Goal: Check status: Check status

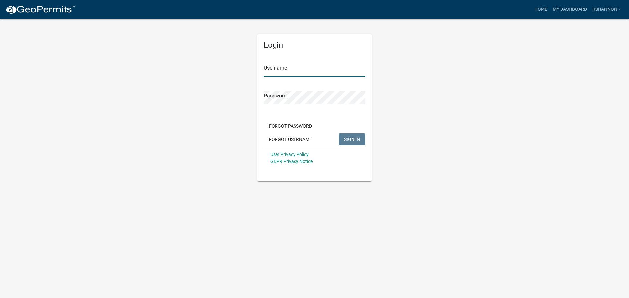
type input "rshannon"
click at [350, 146] on div "Forgot Password Forgot Username SIGN IN" at bounding box center [315, 133] width 102 height 27
click at [354, 142] on span "SIGN IN" at bounding box center [352, 139] width 16 height 5
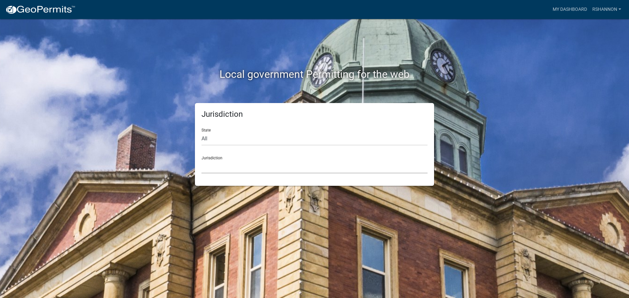
click at [238, 166] on select "[GEOGRAPHIC_DATA], [US_STATE] [GEOGRAPHIC_DATA], [US_STATE][PERSON_NAME][GEOGRA…" at bounding box center [314, 166] width 226 height 13
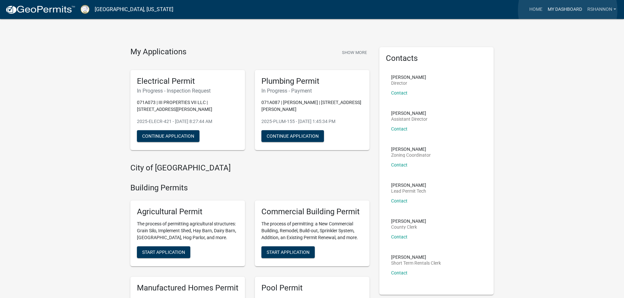
click at [568, 10] on link "My Dashboard" at bounding box center [565, 9] width 40 height 12
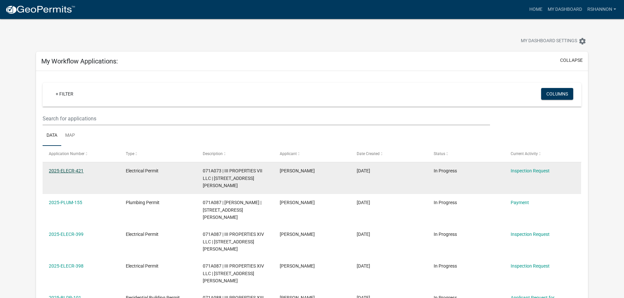
click at [53, 169] on link "2025-ELECR-421" at bounding box center [66, 170] width 35 height 5
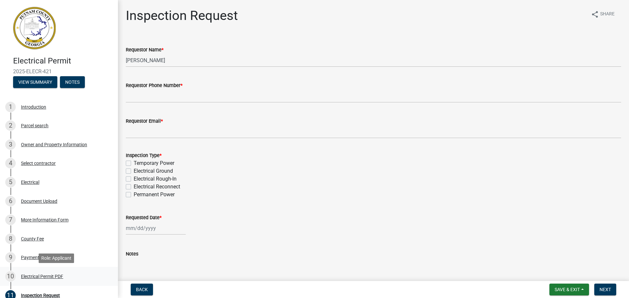
click at [33, 277] on div "Electrical Permit PDF" at bounding box center [42, 276] width 42 height 5
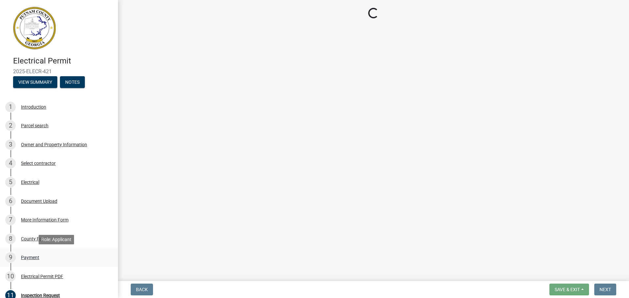
click at [27, 259] on div "Payment" at bounding box center [30, 257] width 18 height 5
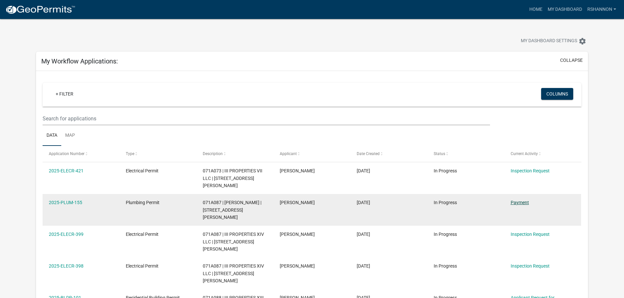
click at [522, 200] on link "Payment" at bounding box center [520, 202] width 18 height 5
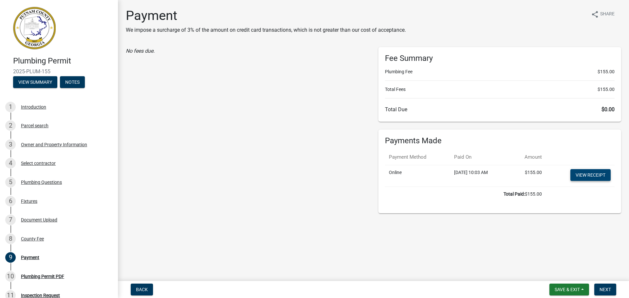
click at [581, 175] on link "View receipt" at bounding box center [590, 175] width 40 height 12
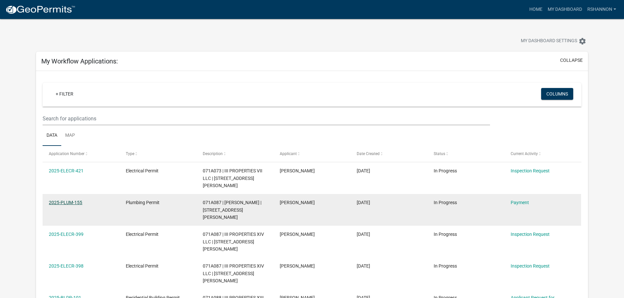
click at [74, 200] on link "2025-PLUM-155" at bounding box center [65, 202] width 33 height 5
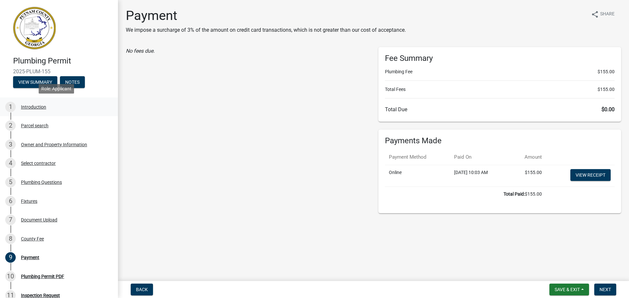
click at [44, 110] on div "1 Introduction" at bounding box center [56, 107] width 102 height 10
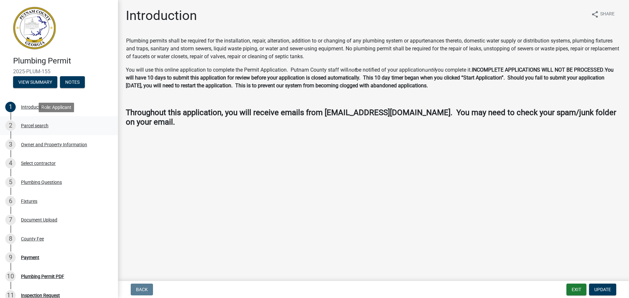
click at [50, 125] on div "2 Parcel search" at bounding box center [56, 126] width 102 height 10
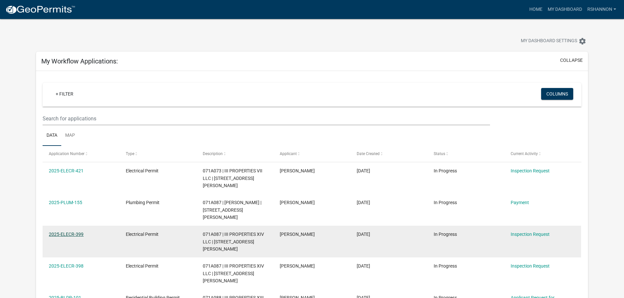
click at [75, 232] on link "2025-ELECR-399" at bounding box center [66, 234] width 35 height 5
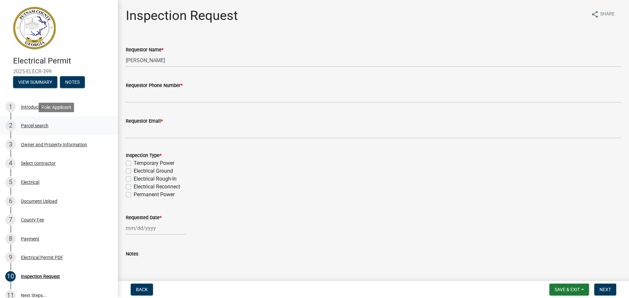
click at [38, 129] on div "2 Parcel search" at bounding box center [56, 126] width 102 height 10
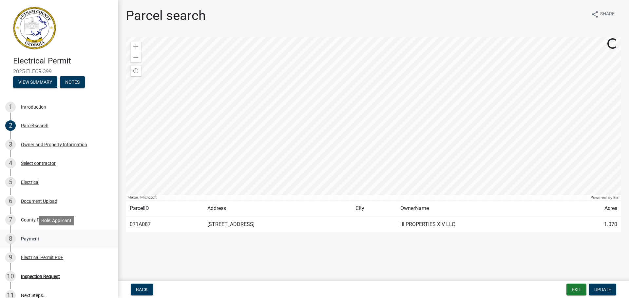
click at [30, 242] on div "8 Payment" at bounding box center [56, 239] width 102 height 10
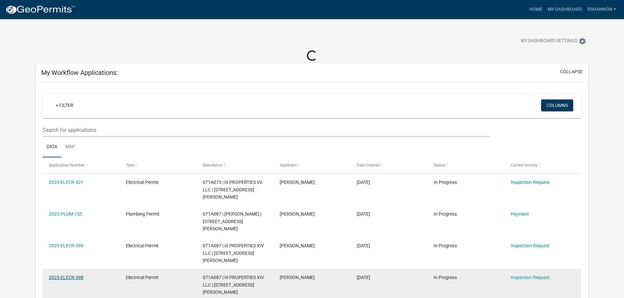
click at [75, 275] on link "2025-ELECR-398" at bounding box center [66, 277] width 35 height 5
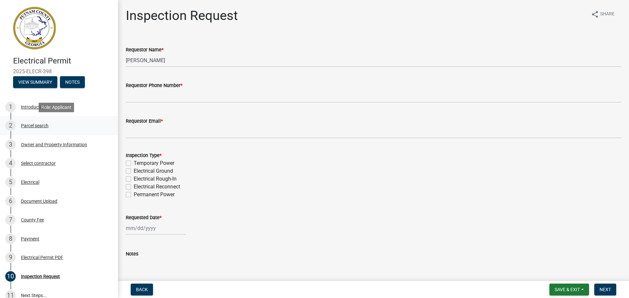
click at [43, 127] on div "Parcel search" at bounding box center [35, 125] width 28 height 5
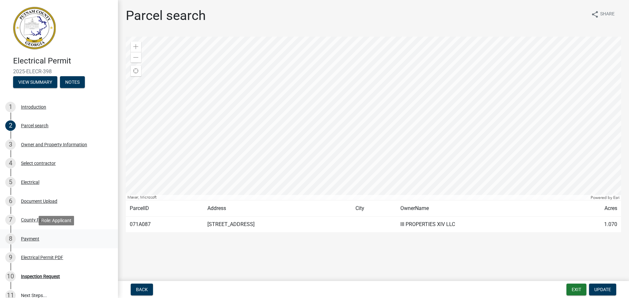
click at [28, 231] on link "8 Payment" at bounding box center [59, 239] width 118 height 19
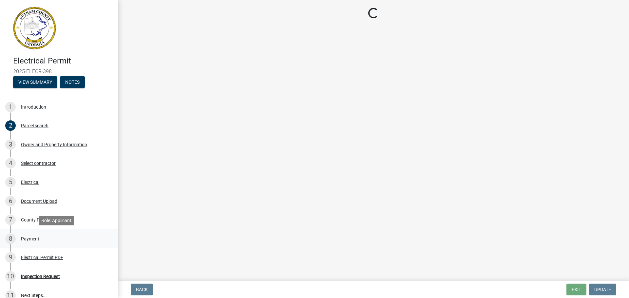
click at [31, 239] on div "Payment" at bounding box center [30, 239] width 18 height 5
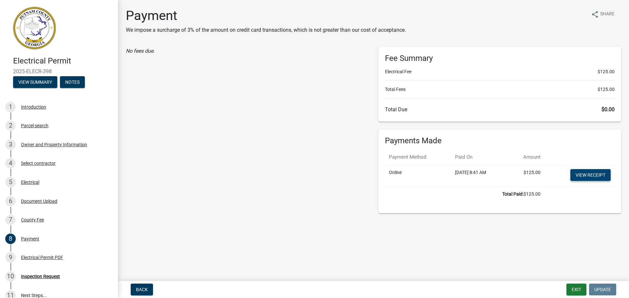
click at [595, 179] on link "View receipt" at bounding box center [590, 175] width 40 height 12
click at [31, 131] on div "2 Parcel search" at bounding box center [56, 126] width 102 height 10
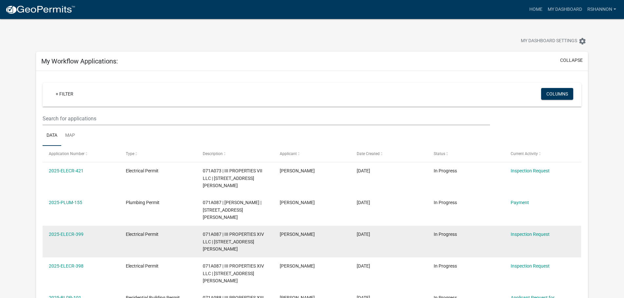
click at [69, 231] on datatable-body-cell "2025-ELECR-399" at bounding box center [81, 242] width 77 height 32
click at [63, 226] on datatable-body-cell "2025-ELECR-399" at bounding box center [81, 242] width 77 height 32
click at [62, 232] on link "2025-ELECR-399" at bounding box center [66, 234] width 35 height 5
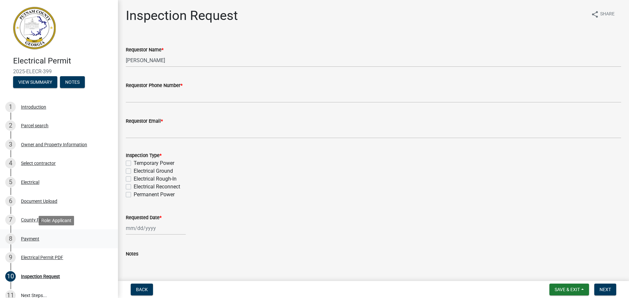
click at [23, 238] on div "Payment" at bounding box center [30, 239] width 18 height 5
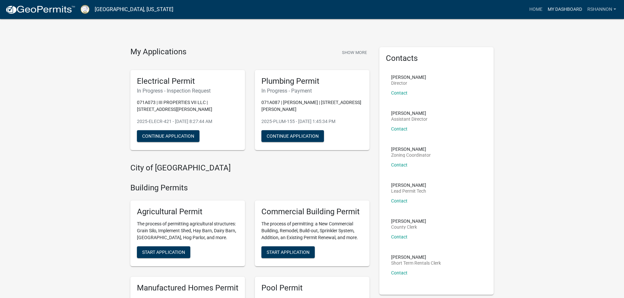
click at [553, 9] on link "My Dashboard" at bounding box center [565, 9] width 40 height 12
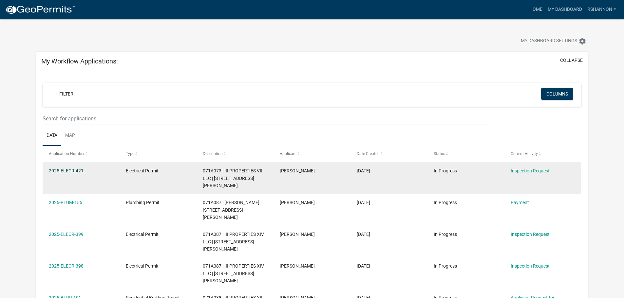
click at [66, 182] on datatable-body-cell "2025-ELECR-421" at bounding box center [81, 178] width 77 height 32
click at [65, 171] on link "2025-ELECR-421" at bounding box center [66, 170] width 35 height 5
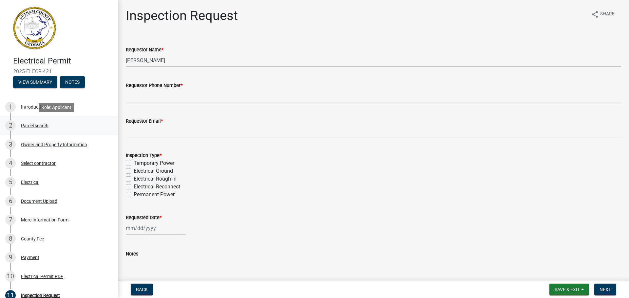
click at [35, 123] on div "Parcel search" at bounding box center [35, 125] width 28 height 5
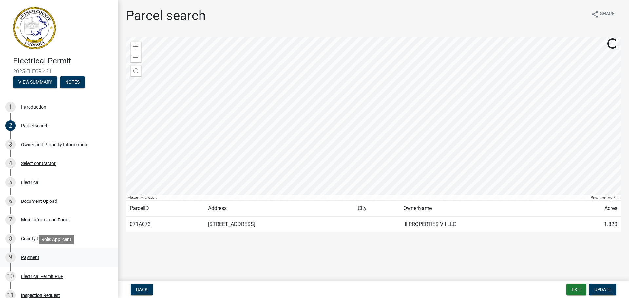
click at [32, 256] on div "Payment" at bounding box center [30, 257] width 18 height 5
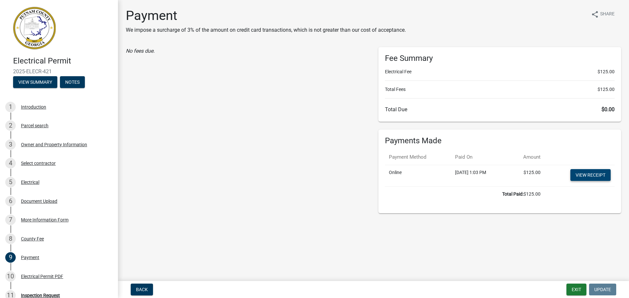
click at [593, 173] on link "View receipt" at bounding box center [590, 175] width 40 height 12
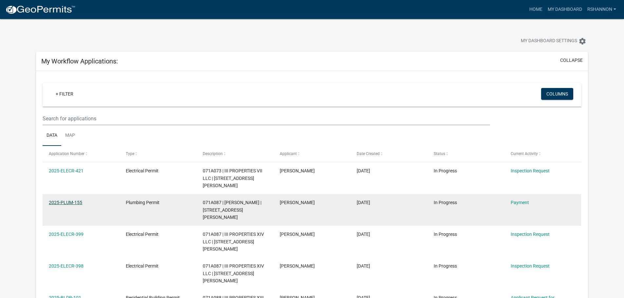
click at [66, 200] on link "2025-PLUM-155" at bounding box center [65, 202] width 33 height 5
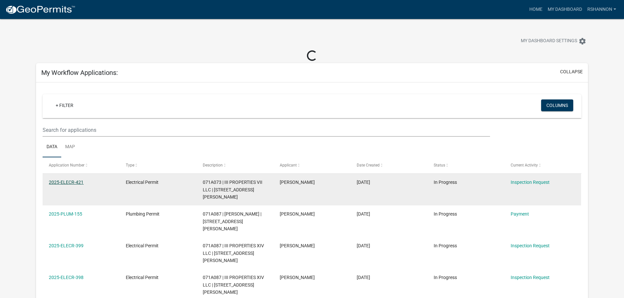
click at [71, 182] on link "2025-ELECR-421" at bounding box center [66, 182] width 35 height 5
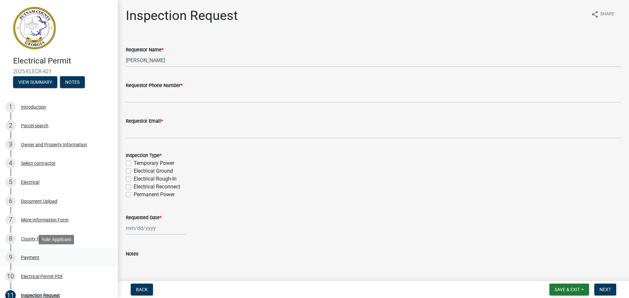
click at [33, 256] on div "Payment" at bounding box center [30, 257] width 18 height 5
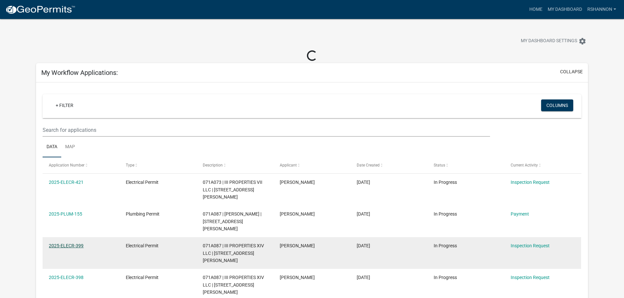
click at [81, 243] on link "2025-ELECR-399" at bounding box center [66, 245] width 35 height 5
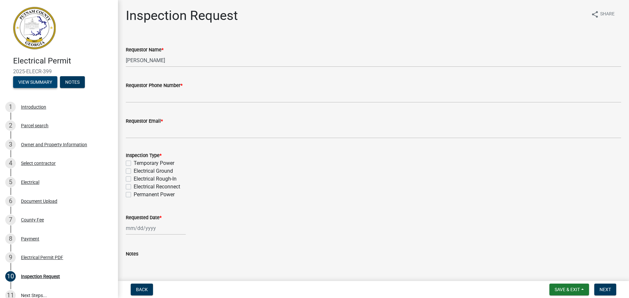
click at [35, 82] on button "View Summary" at bounding box center [35, 82] width 44 height 12
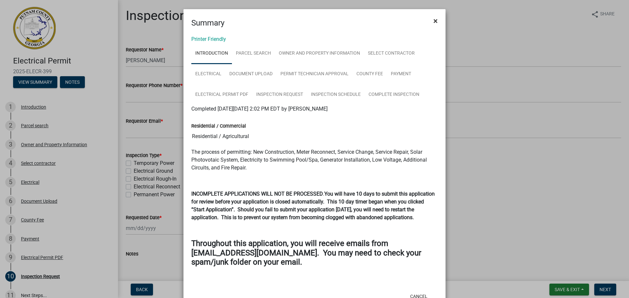
click at [430, 20] on button "×" at bounding box center [435, 21] width 15 height 18
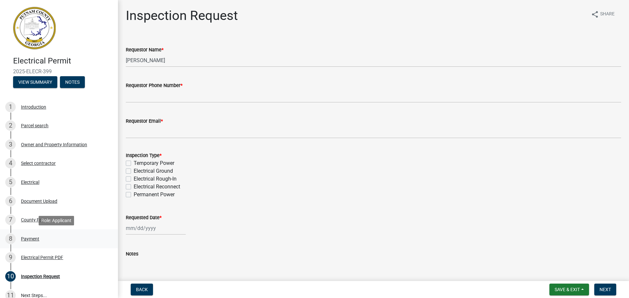
click at [38, 237] on div "Payment" at bounding box center [30, 239] width 18 height 5
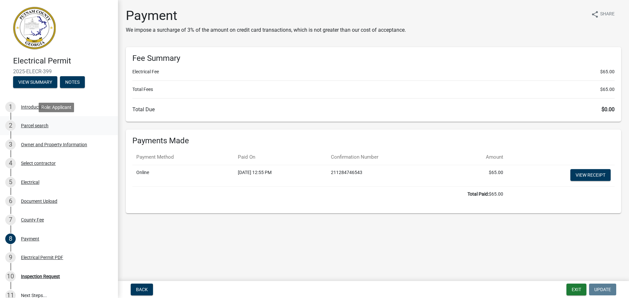
click at [32, 131] on div "2 Parcel search" at bounding box center [56, 126] width 102 height 10
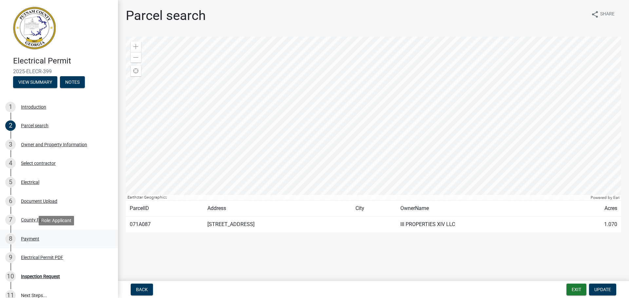
click at [34, 240] on div "Payment" at bounding box center [30, 239] width 18 height 5
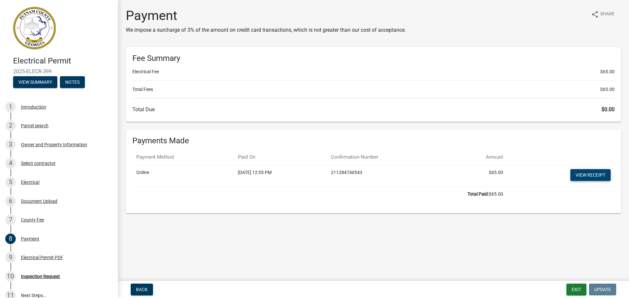
click at [589, 174] on link "View receipt" at bounding box center [590, 175] width 40 height 12
